Goal: Task Accomplishment & Management: Complete application form

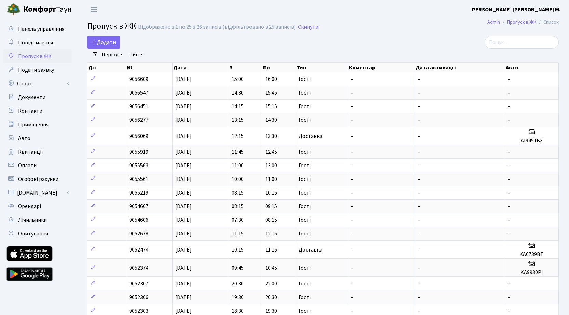
select select "25"
click at [98, 43] on span "Додати" at bounding box center [104, 43] width 24 height 8
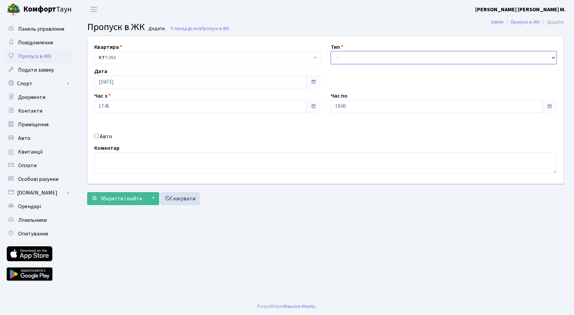
click at [352, 58] on select "- Доставка Таксі Гості Сервіс" at bounding box center [444, 57] width 226 height 13
select select "3"
click at [331, 51] on select "- Доставка Таксі Гості Сервіс" at bounding box center [444, 57] width 226 height 13
click at [114, 199] on span "Зберегти і вийти" at bounding box center [121, 199] width 42 height 8
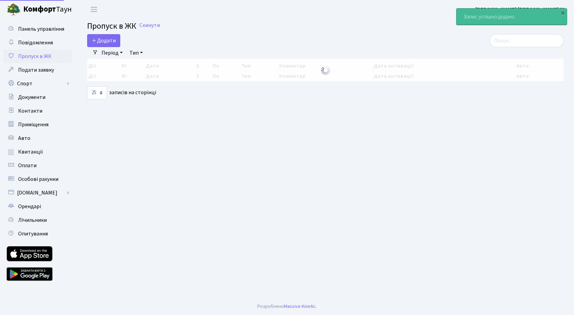
select select "25"
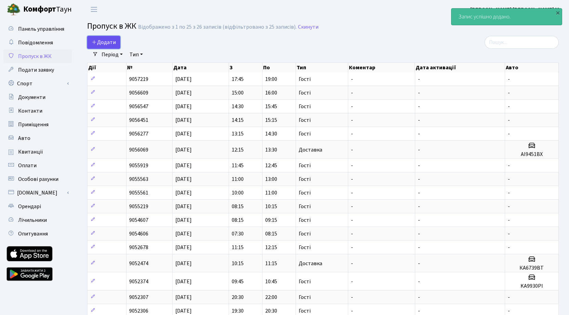
click at [110, 41] on span "Додати" at bounding box center [104, 43] width 24 height 8
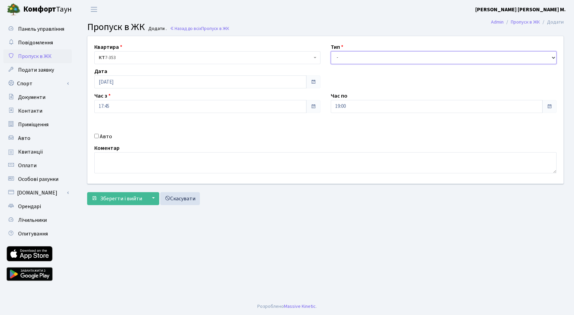
click at [358, 59] on select "- Доставка Таксі Гості Сервіс" at bounding box center [444, 57] width 226 height 13
select select "3"
click at [331, 51] on select "- Доставка Таксі Гості Сервіс" at bounding box center [444, 57] width 226 height 13
click at [127, 106] on input "17:45" at bounding box center [200, 106] width 212 height 13
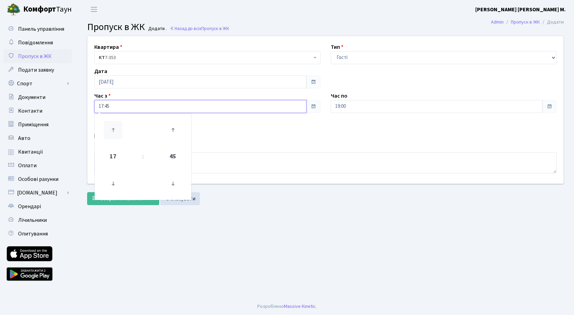
click at [115, 129] on icon at bounding box center [113, 130] width 18 height 18
type input "18:45"
click at [375, 108] on input "19:00" at bounding box center [437, 106] width 212 height 13
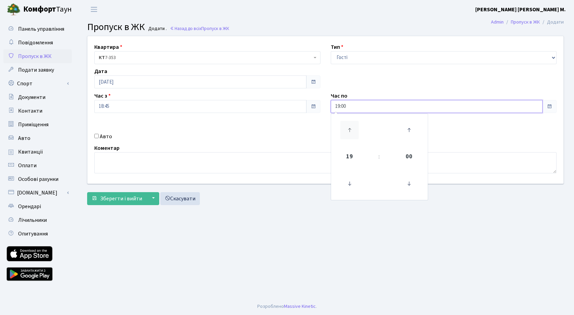
click at [353, 130] on icon at bounding box center [349, 130] width 18 height 18
type input "20:00"
click at [106, 198] on span "Зберегти і вийти" at bounding box center [121, 199] width 42 height 8
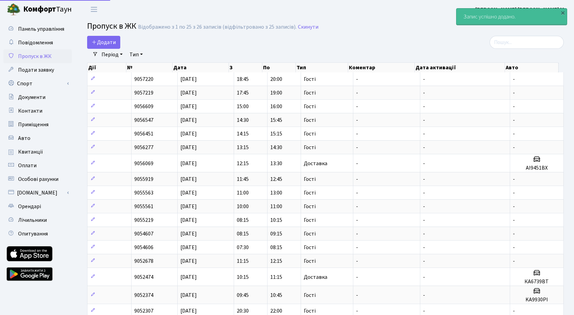
select select "25"
